Goal: Browse casually: Explore the website without a specific task or goal

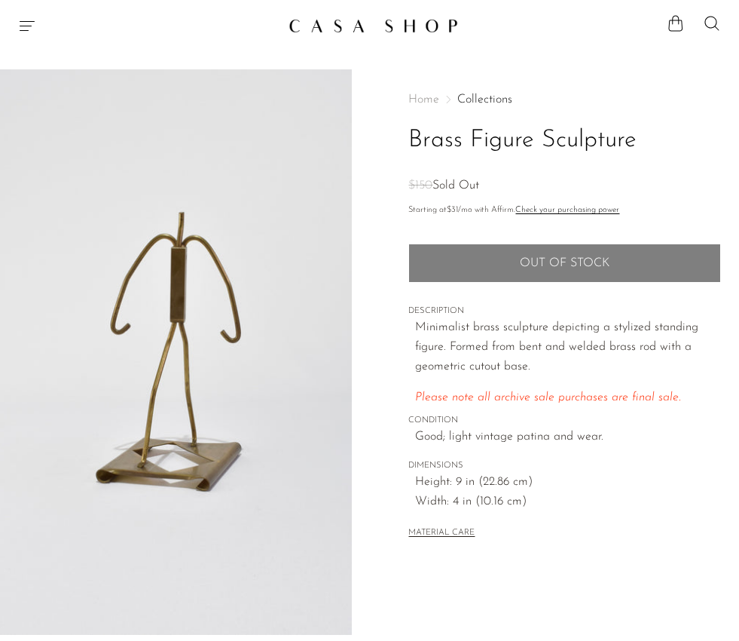
click at [476, 96] on link "Collections" at bounding box center [484, 99] width 55 height 12
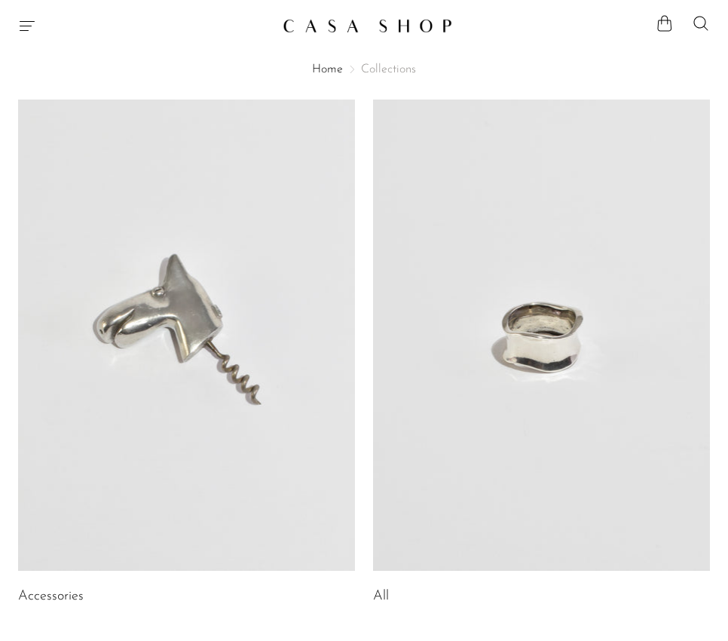
click at [436, 341] on link at bounding box center [541, 335] width 337 height 472
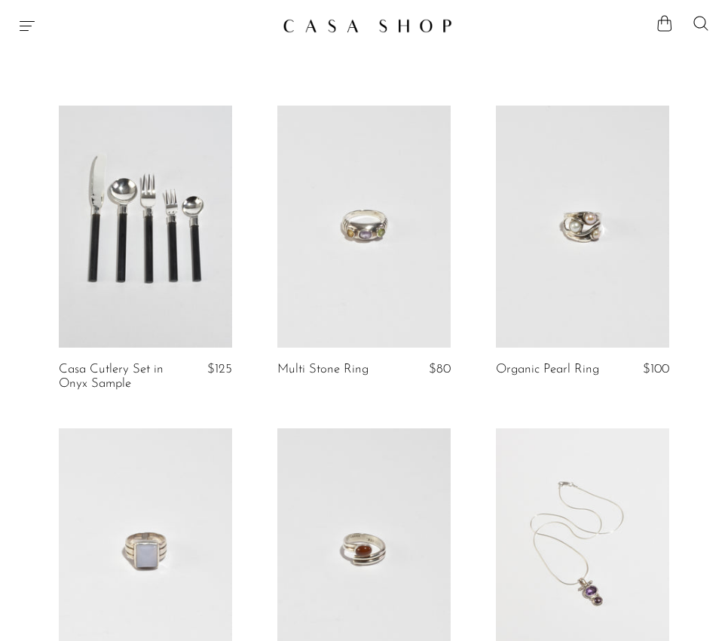
click at [18, 28] on icon "Menu" at bounding box center [27, 26] width 18 height 18
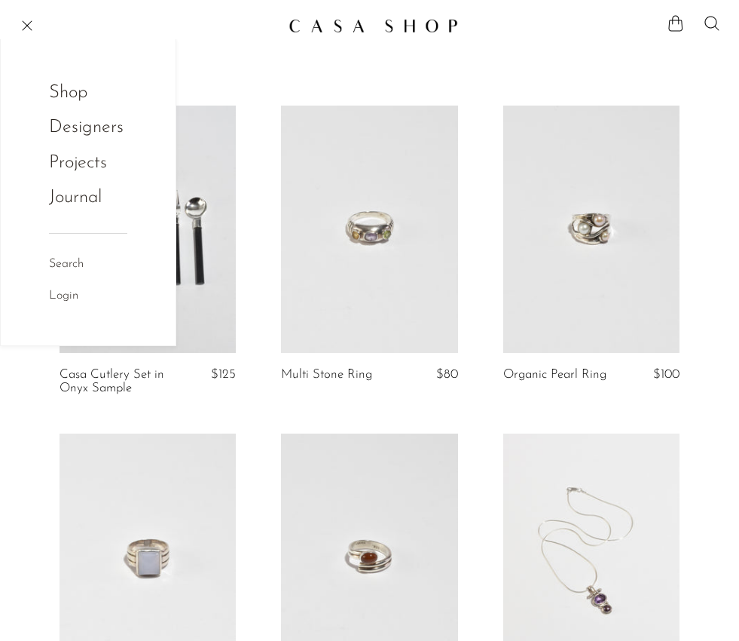
click at [69, 96] on link "Shop" at bounding box center [78, 92] width 59 height 29
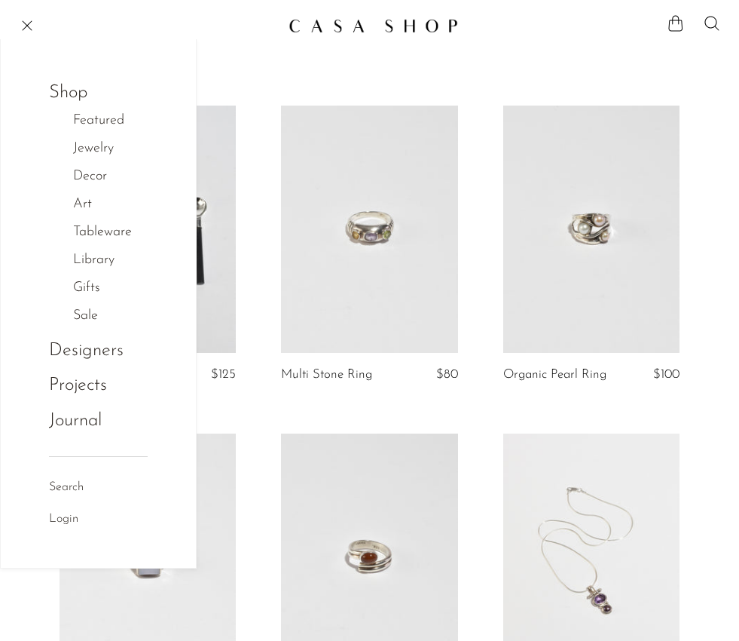
click at [96, 182] on link "Decor" at bounding box center [98, 177] width 50 height 22
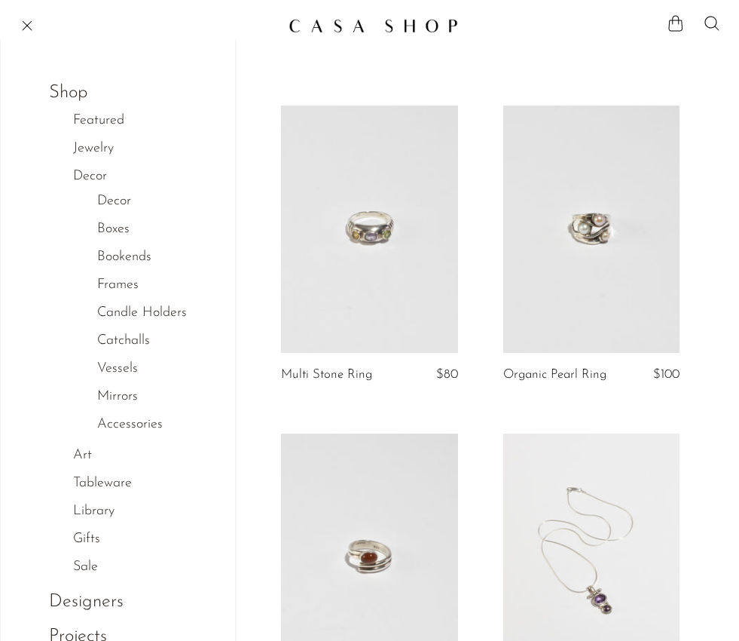
click at [97, 177] on link "Decor" at bounding box center [98, 177] width 50 height 22
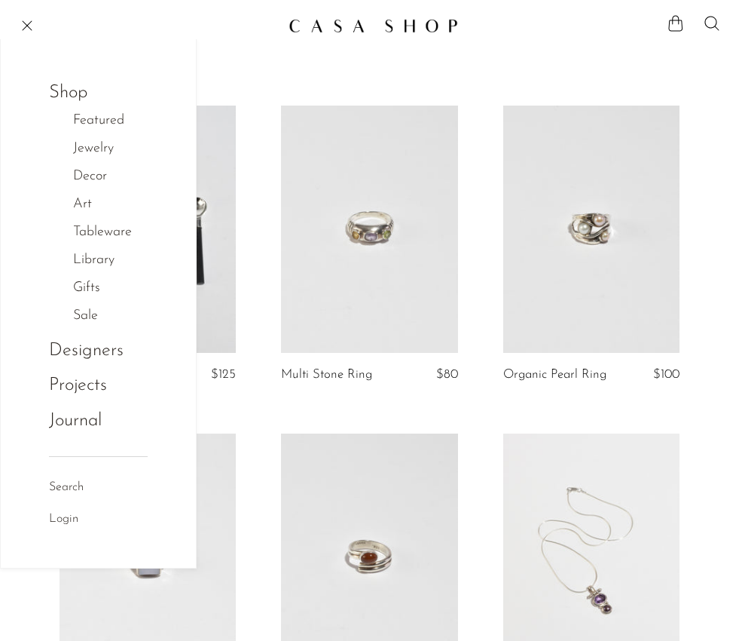
click at [87, 204] on link "Art" at bounding box center [90, 205] width 35 height 22
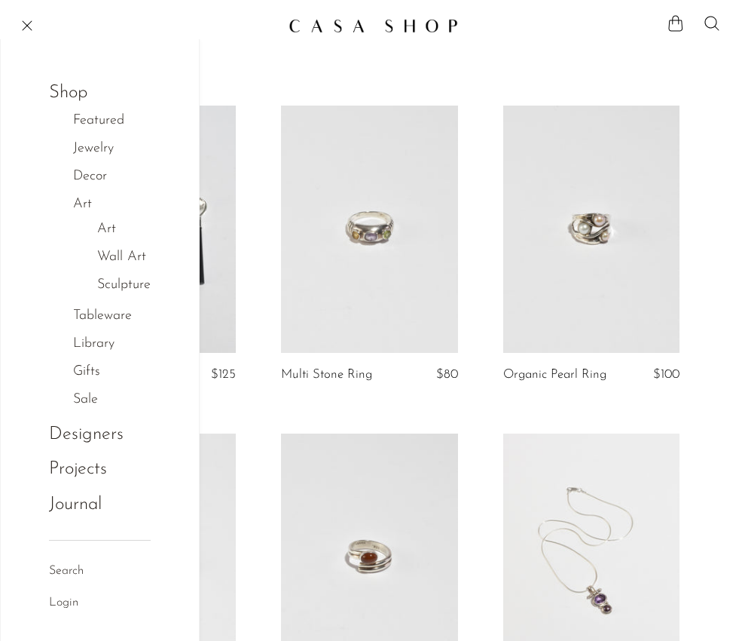
click at [119, 255] on link "Wall Art" at bounding box center [121, 257] width 49 height 22
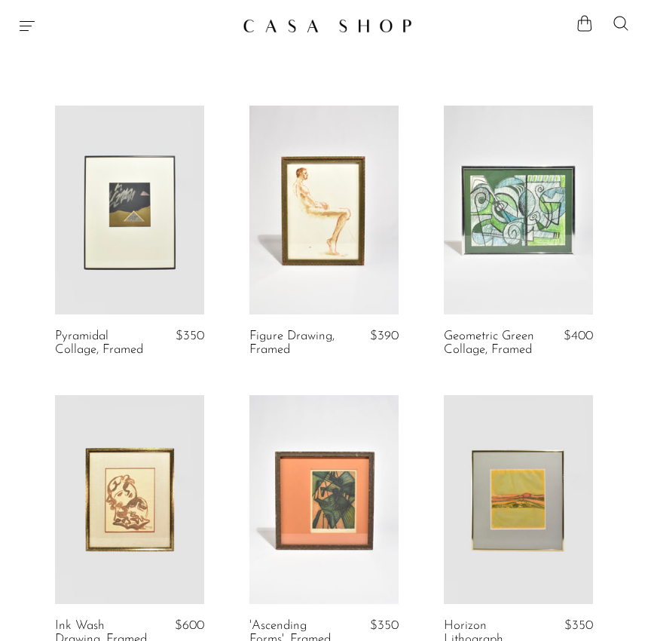
click at [29, 26] on icon "Menu" at bounding box center [27, 26] width 18 height 18
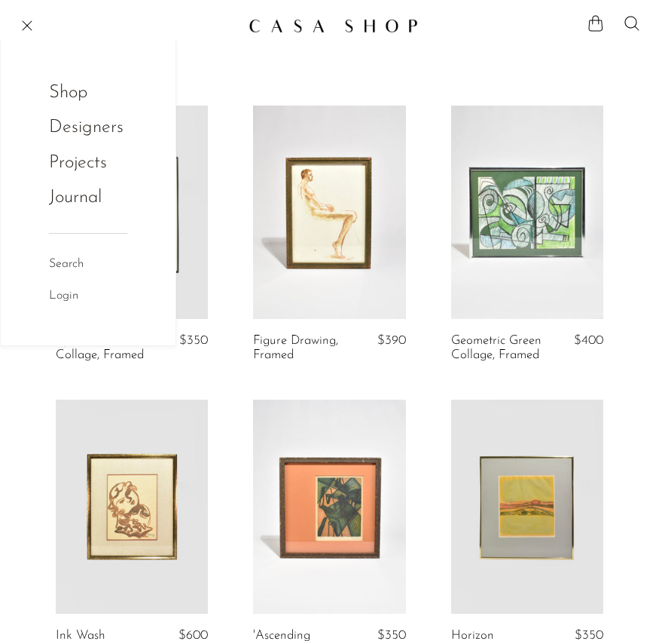
click at [81, 94] on link "Shop" at bounding box center [78, 92] width 59 height 29
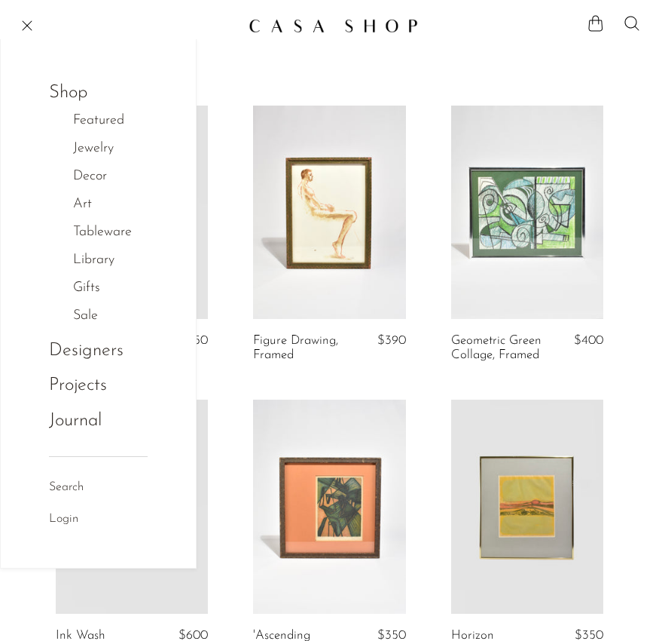
click at [94, 203] on link "Art" at bounding box center [90, 205] width 35 height 22
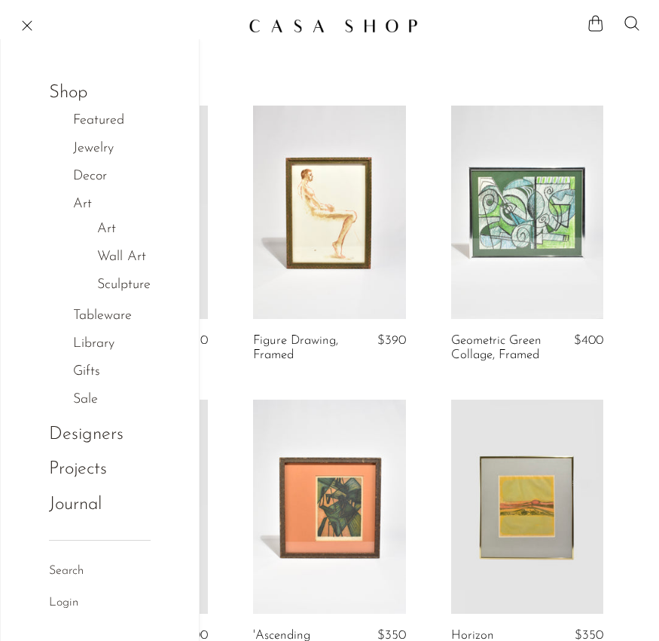
click at [130, 255] on link "Wall Art" at bounding box center [121, 257] width 49 height 22
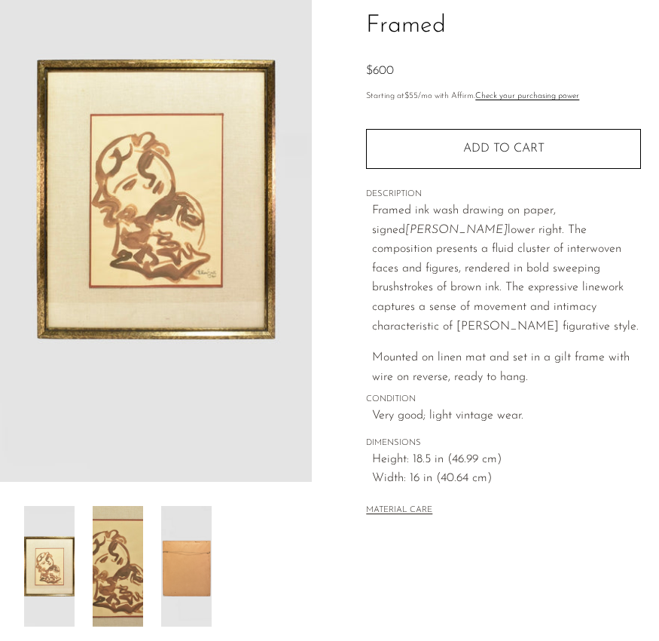
scroll to position [295, 0]
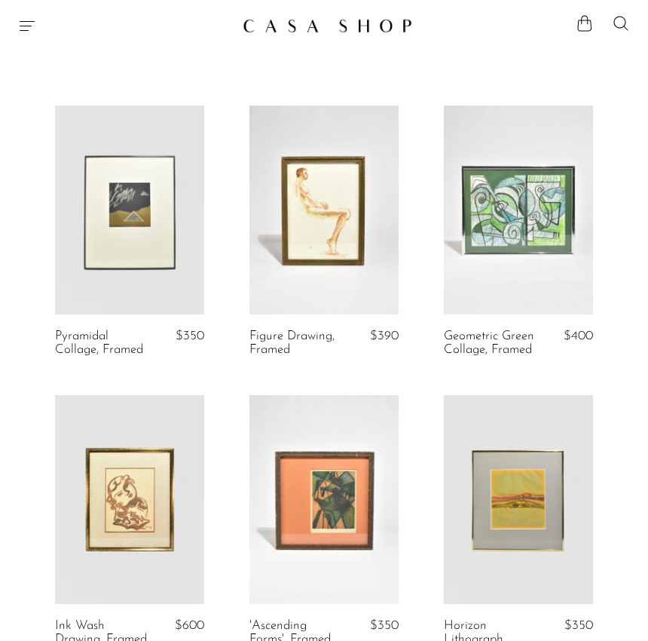
click at [34, 34] on icon "Menu" at bounding box center [27, 26] width 18 height 18
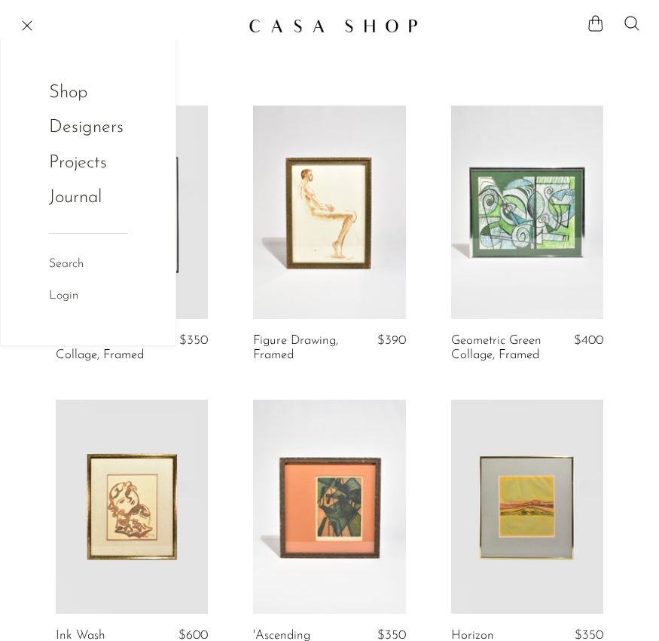
click at [73, 93] on link "Shop" at bounding box center [78, 92] width 59 height 29
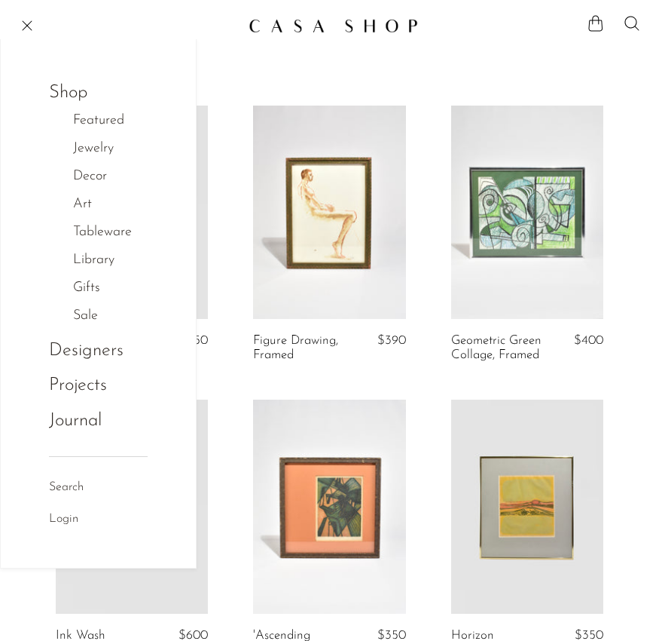
click at [96, 181] on link "Decor" at bounding box center [98, 177] width 50 height 22
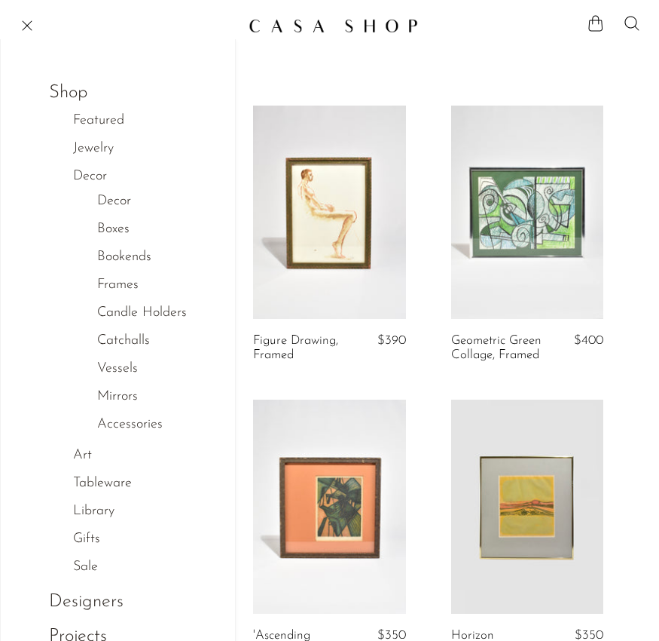
click at [109, 202] on link "Decor" at bounding box center [114, 202] width 34 height 22
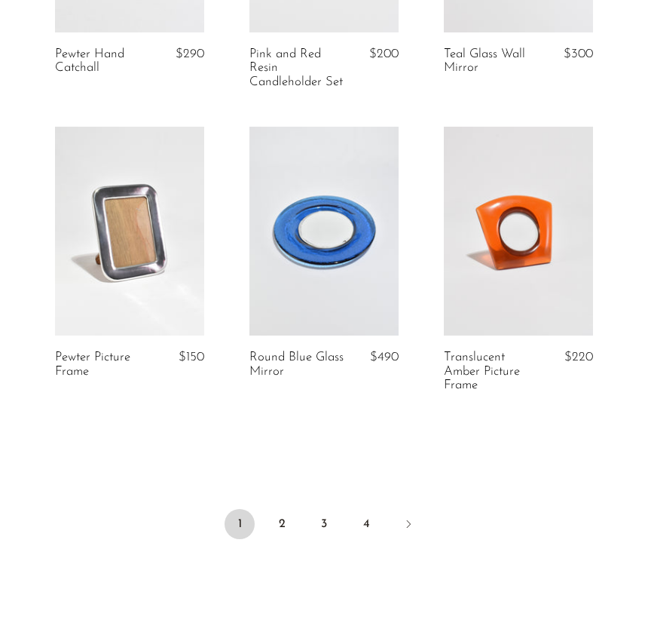
scroll to position [3205, 0]
click at [280, 515] on link "2" at bounding box center [282, 523] width 30 height 30
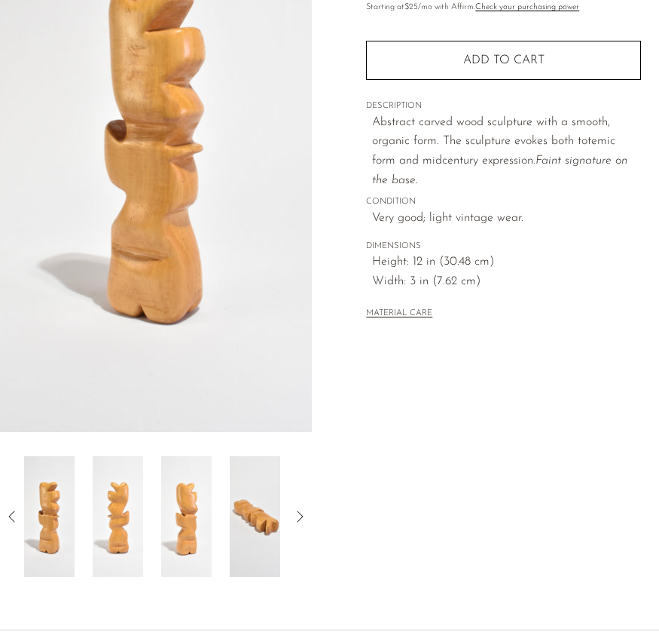
scroll to position [256, 0]
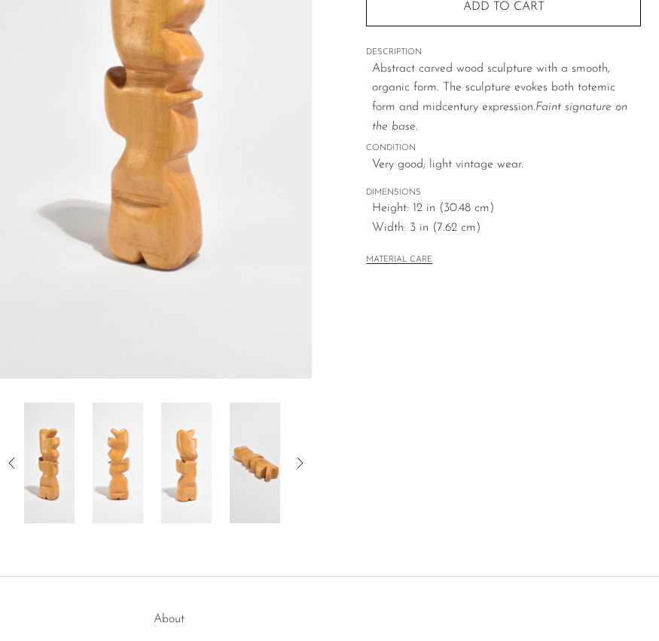
click at [127, 483] on img at bounding box center [118, 462] width 50 height 121
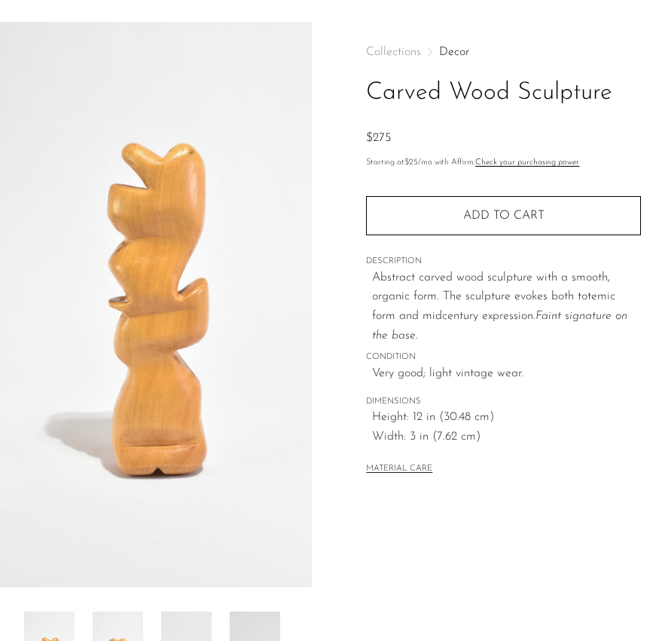
scroll to position [46, 0]
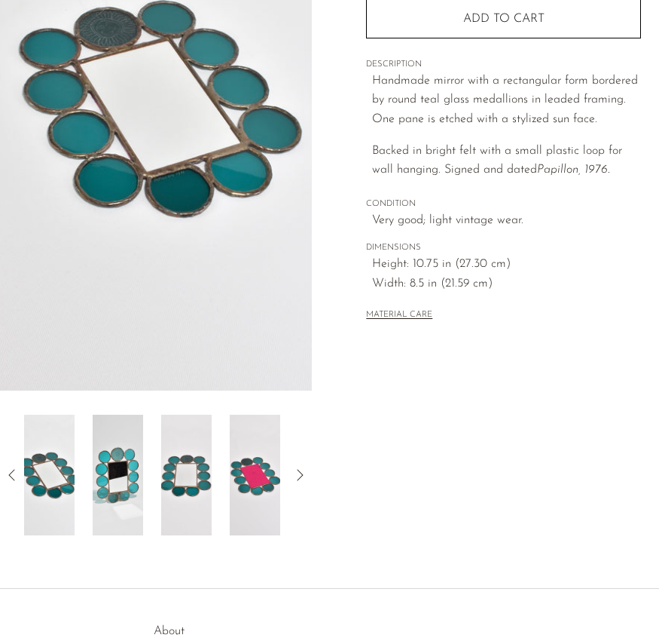
scroll to position [254, 0]
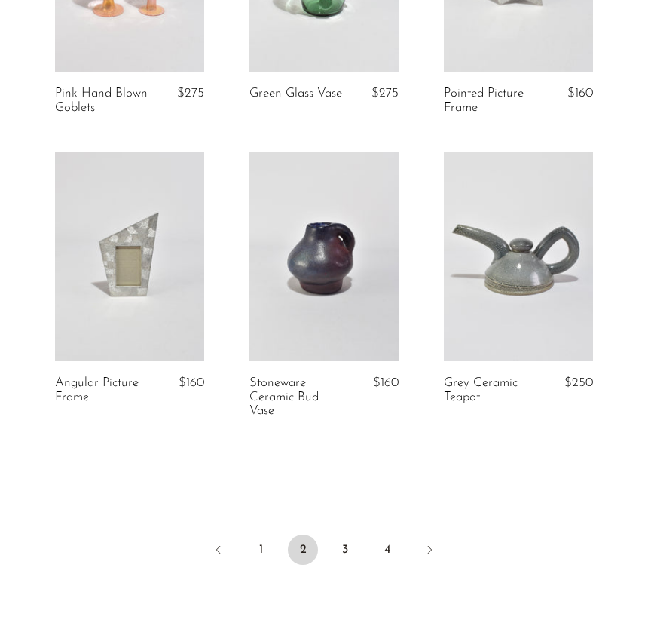
scroll to position [3189, 0]
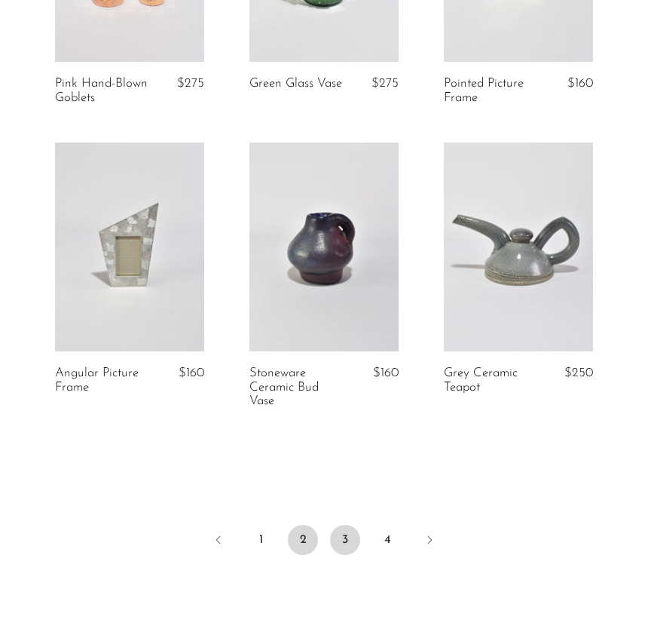
click at [338, 540] on link "3" at bounding box center [345, 540] width 30 height 30
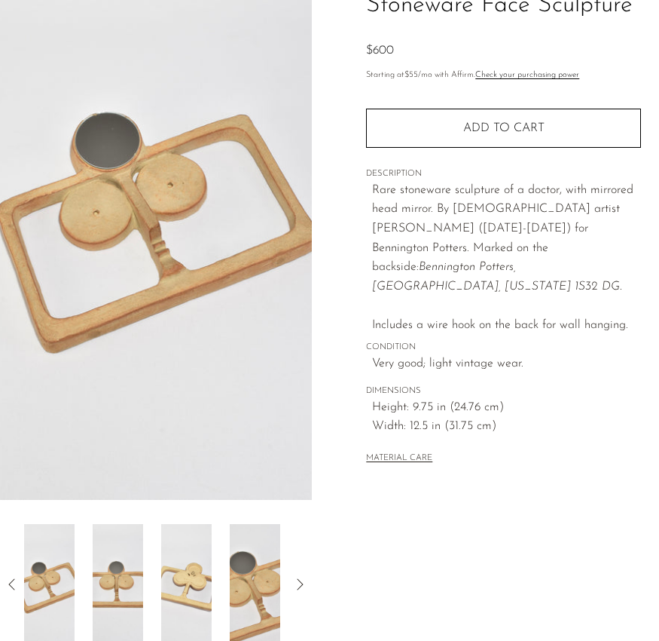
scroll to position [205, 0]
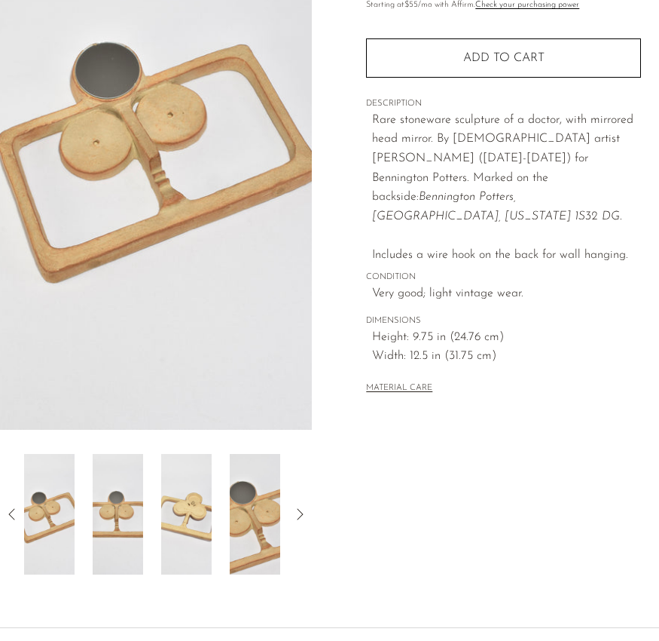
click at [304, 509] on icon at bounding box center [300, 514] width 18 height 18
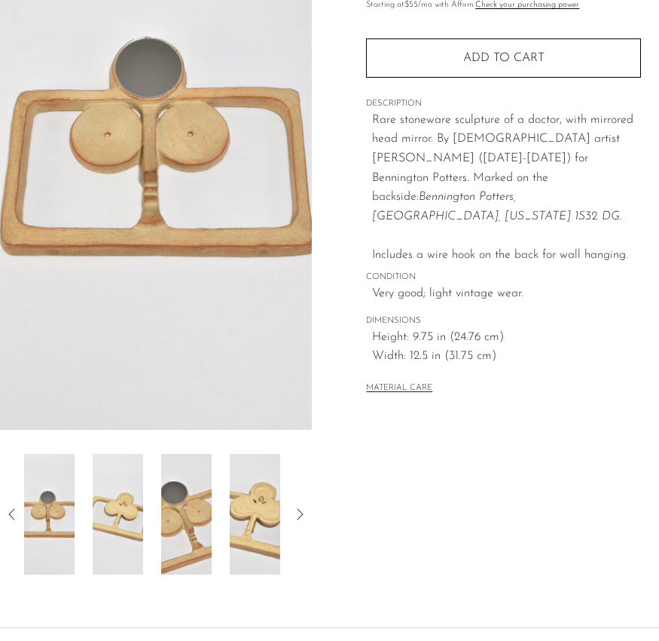
scroll to position [0, 0]
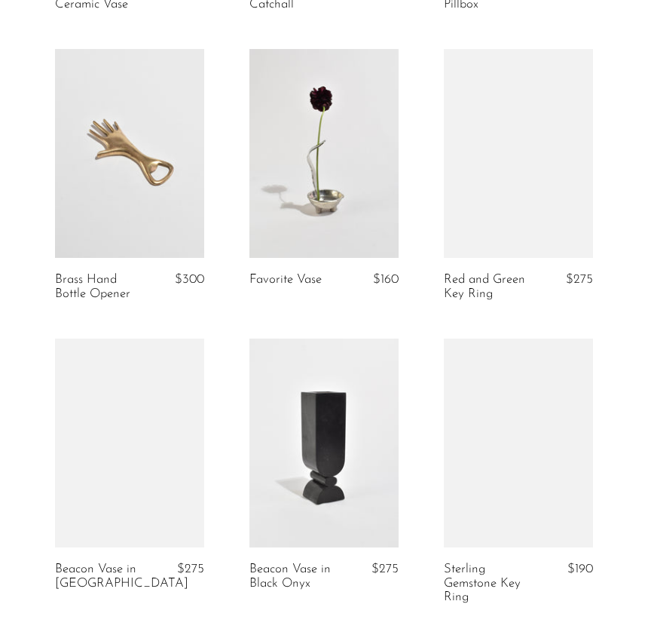
scroll to position [3192, 0]
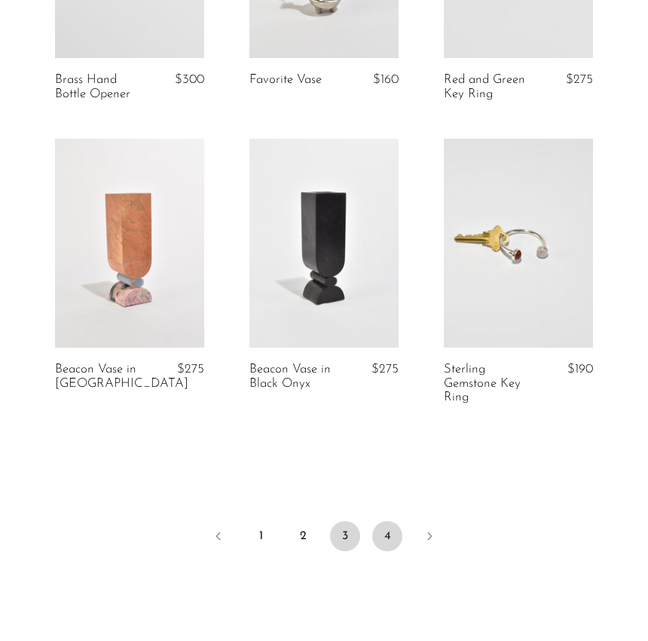
click at [393, 551] on link "4" at bounding box center [387, 536] width 30 height 30
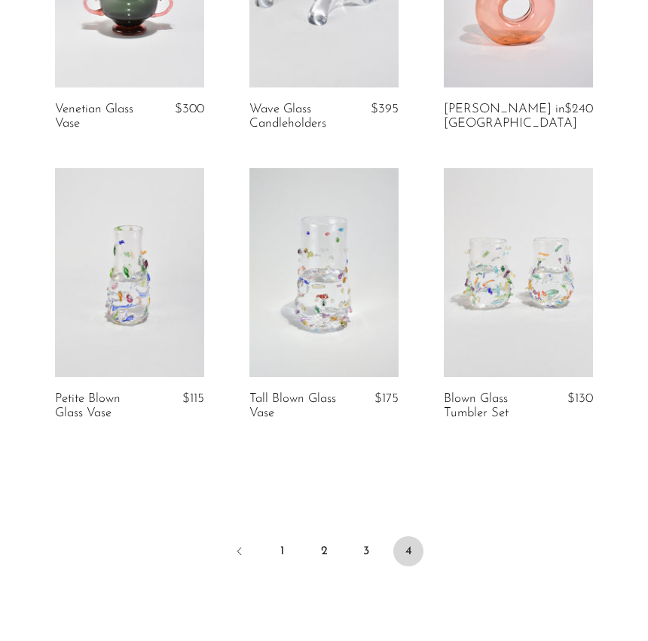
scroll to position [960, 0]
